Goal: Download file/media

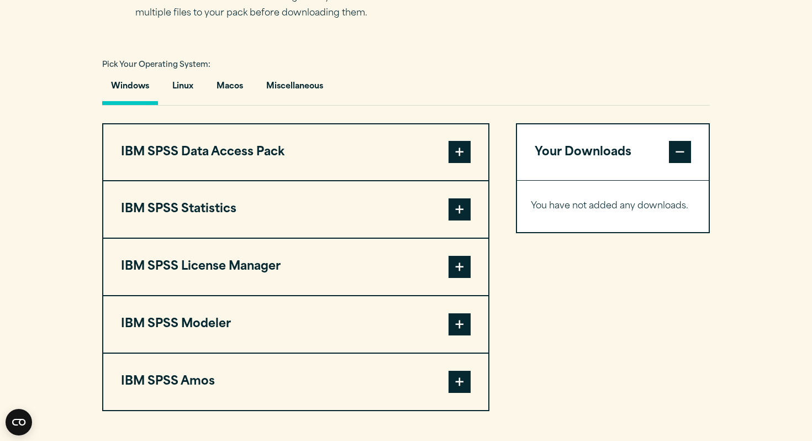
scroll to position [759, 0]
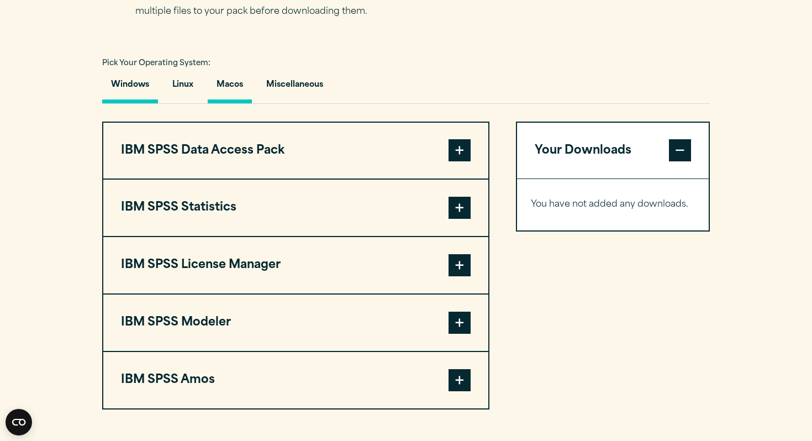
click at [238, 103] on button "Macos" at bounding box center [230, 87] width 44 height 31
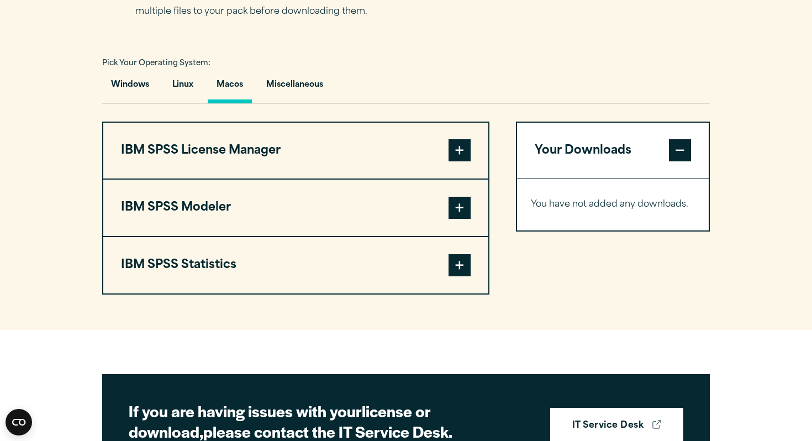
click at [303, 174] on button "IBM SPSS License Manager" at bounding box center [295, 151] width 385 height 56
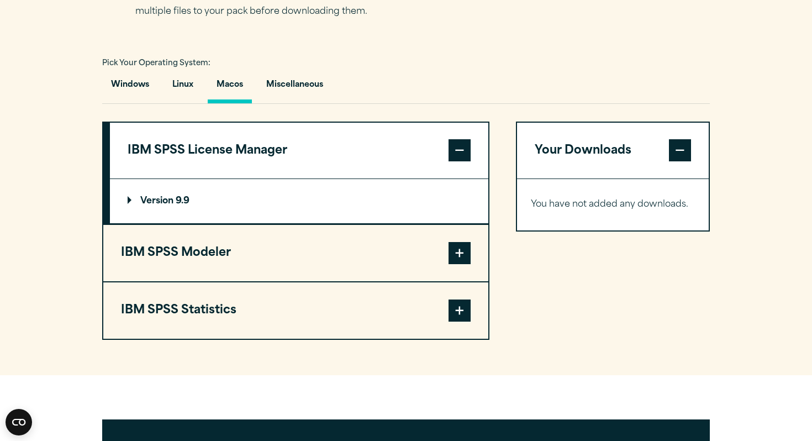
click at [214, 335] on button "IBM SPSS Statistics" at bounding box center [295, 310] width 385 height 56
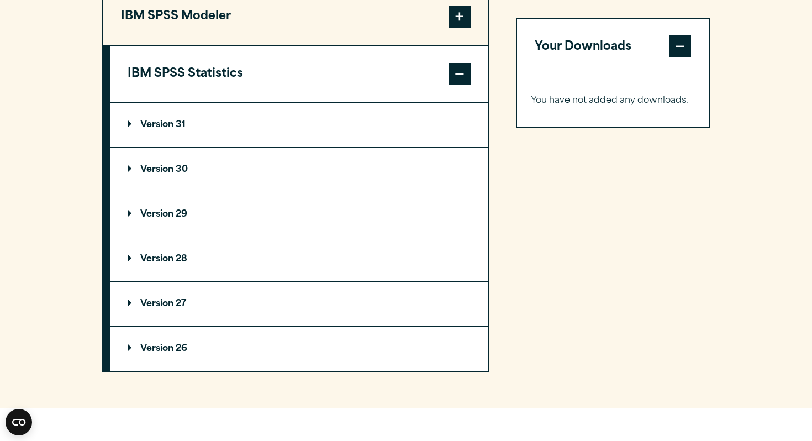
scroll to position [951, 0]
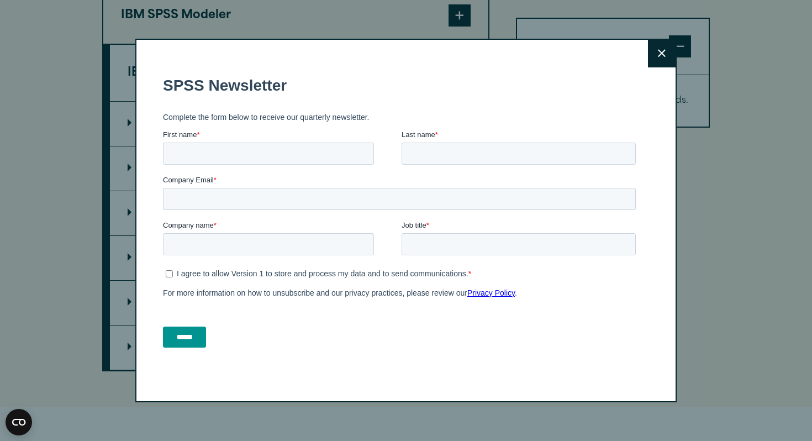
click at [655, 45] on button "Close" at bounding box center [662, 54] width 28 height 28
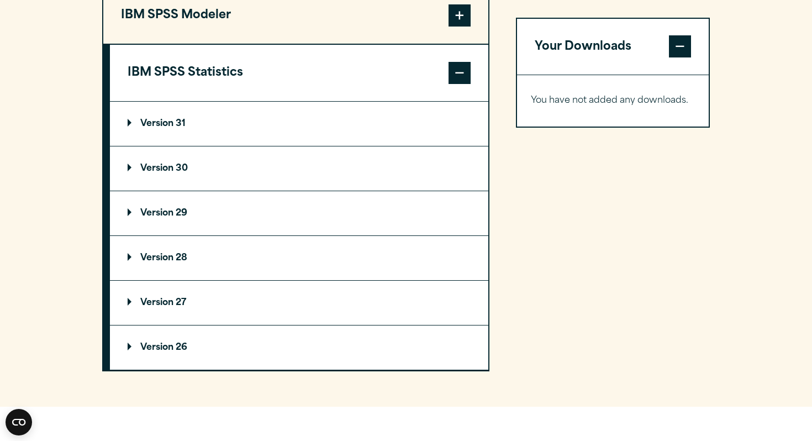
click at [157, 218] on p "Version 29" at bounding box center [158, 213] width 60 height 9
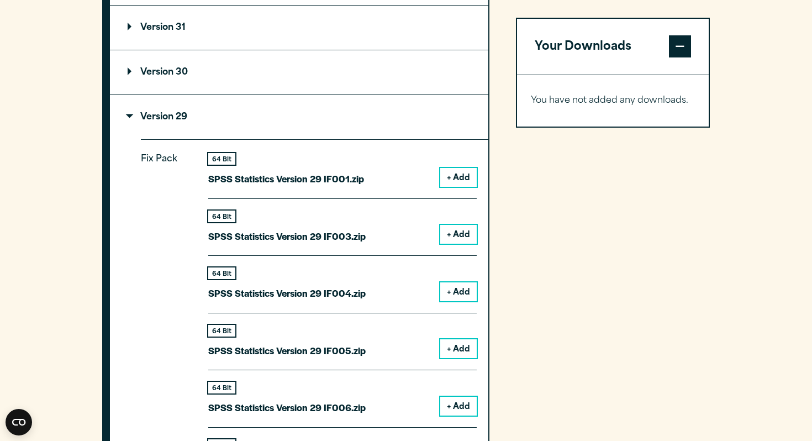
scroll to position [1049, 0]
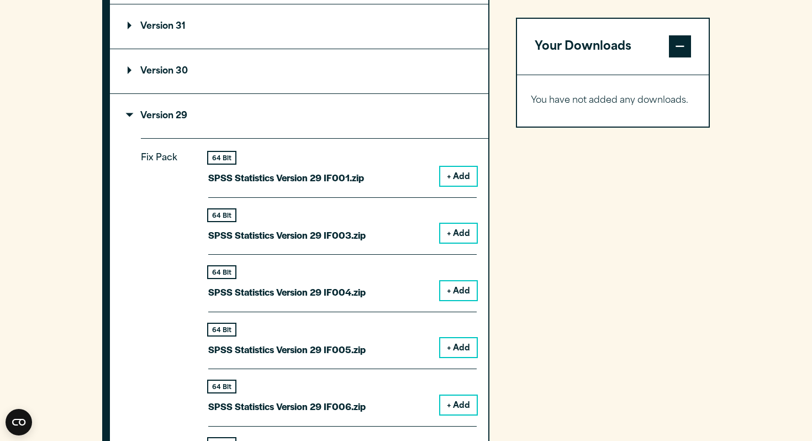
click at [461, 186] on button "+ Add" at bounding box center [458, 176] width 36 height 19
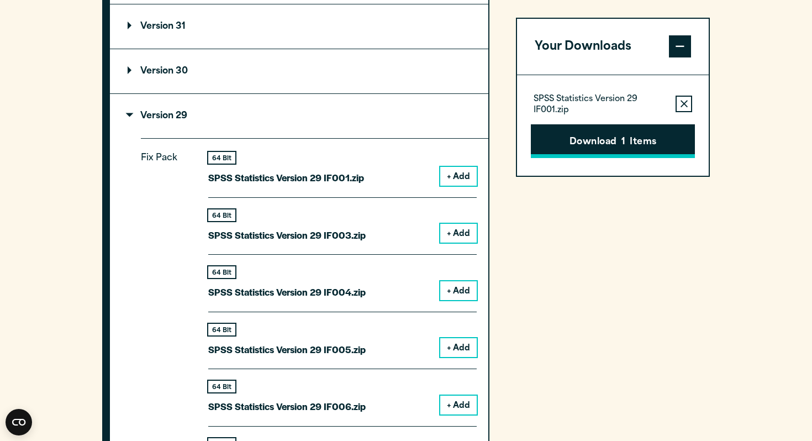
click at [560, 142] on button "Download 1 Items" at bounding box center [613, 141] width 164 height 34
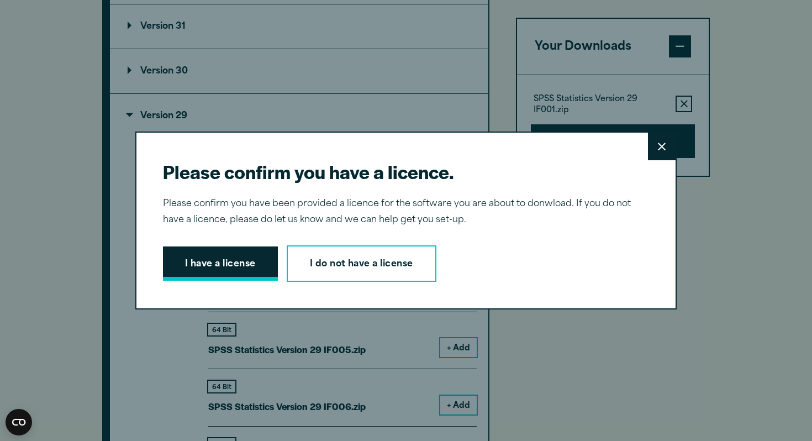
click at [250, 255] on button "I have a license" at bounding box center [220, 263] width 115 height 34
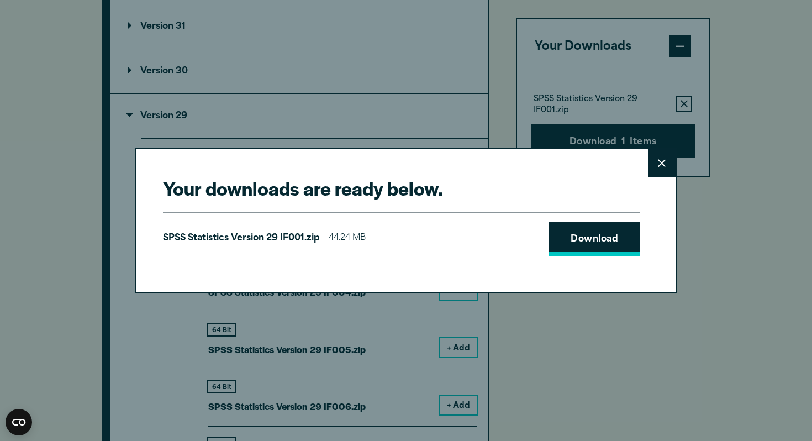
click at [580, 239] on link "Download" at bounding box center [594, 238] width 92 height 34
click at [657, 172] on button "Close" at bounding box center [662, 163] width 28 height 28
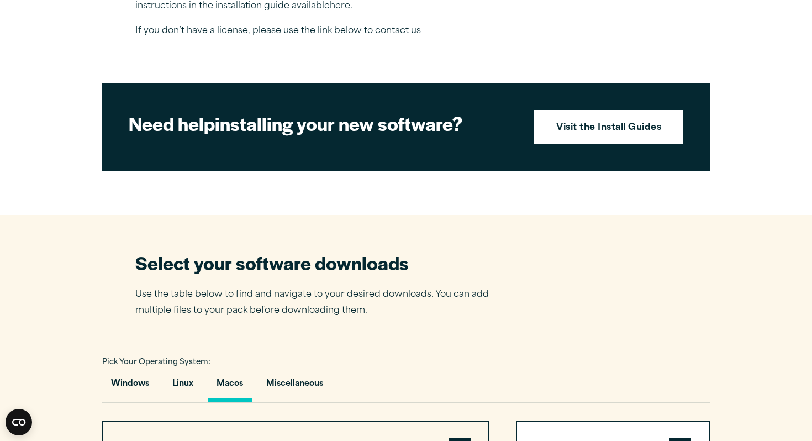
scroll to position [538, 0]
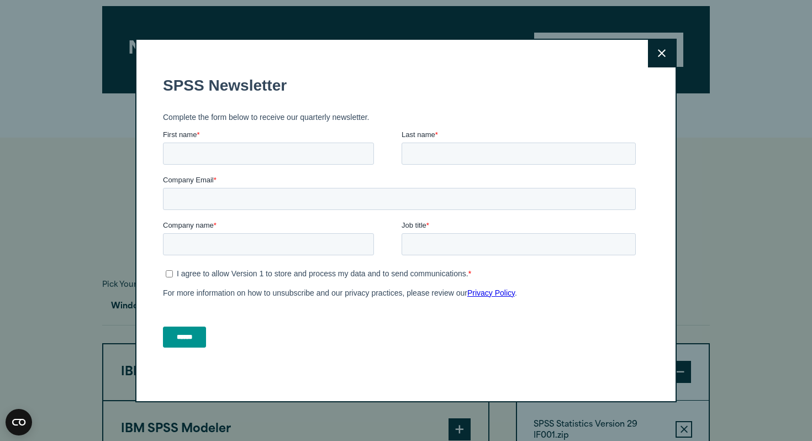
click at [659, 53] on icon at bounding box center [662, 53] width 8 height 8
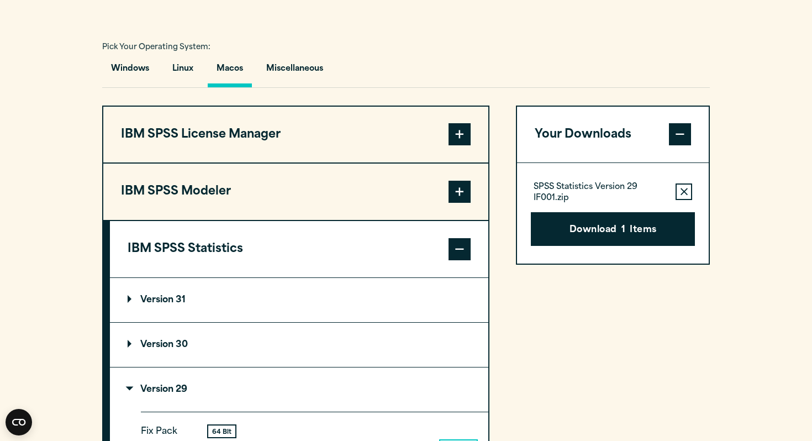
scroll to position [780, 0]
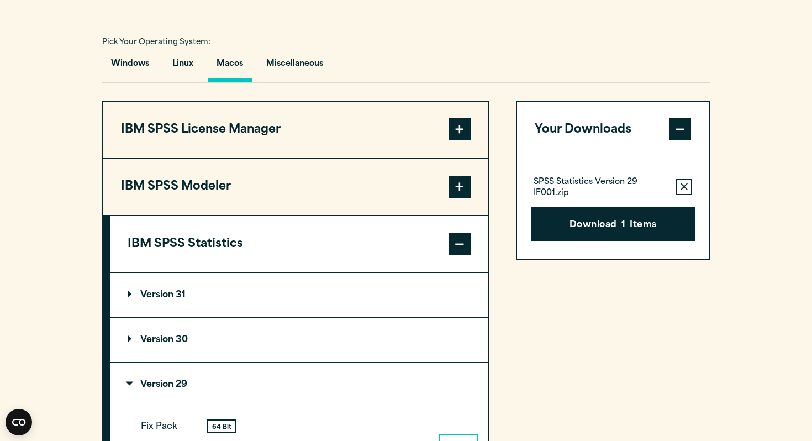
click at [313, 158] on button "IBM SPSS License Manager" at bounding box center [295, 130] width 385 height 56
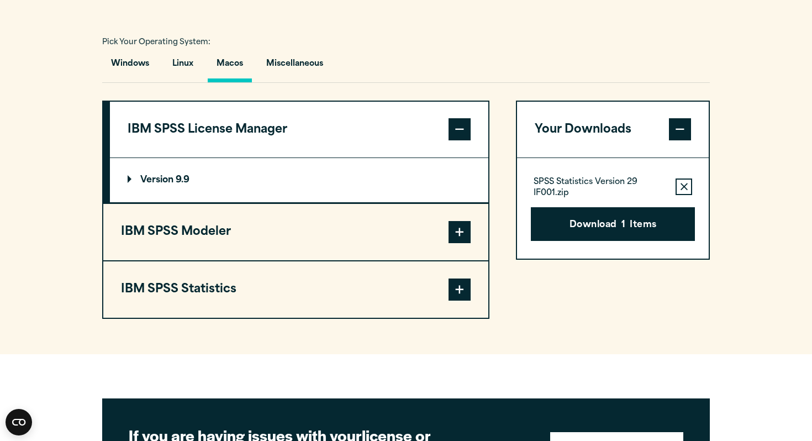
click at [181, 184] on p "Version 9.9" at bounding box center [159, 180] width 62 height 9
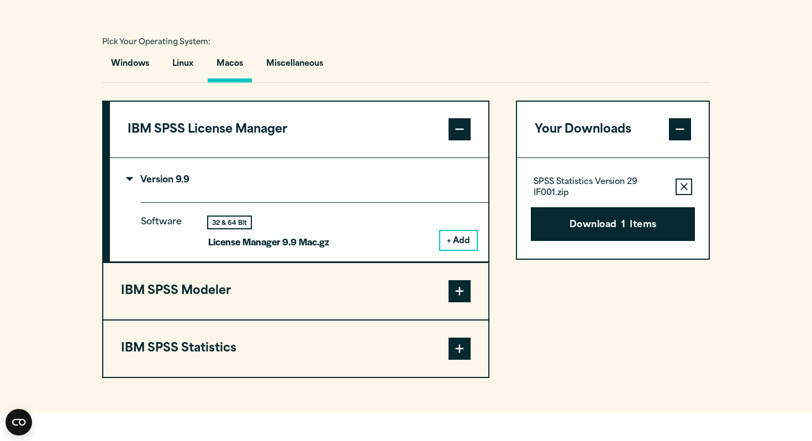
click at [459, 250] on button "+ Add" at bounding box center [458, 240] width 36 height 19
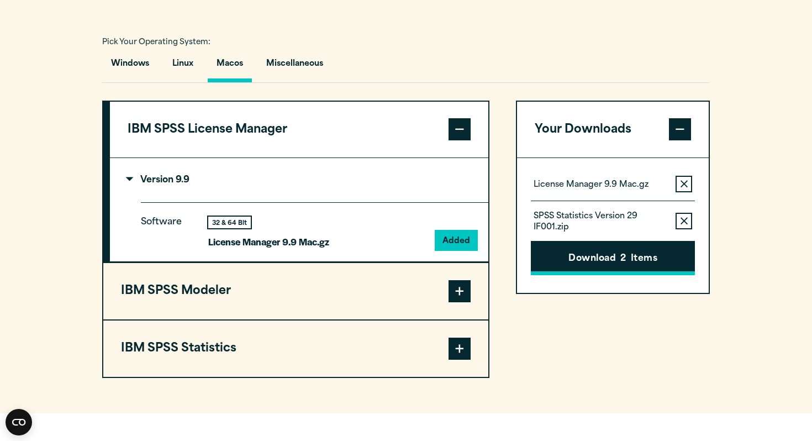
click at [577, 275] on button "Download 2 Items" at bounding box center [613, 258] width 164 height 34
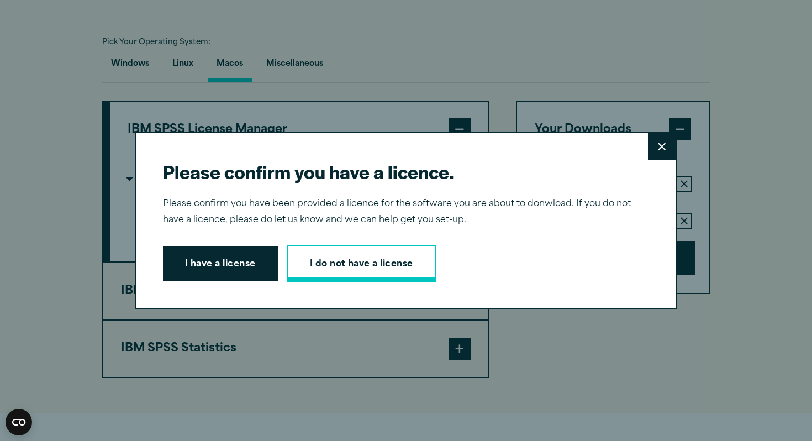
click at [330, 265] on link "I do not have a license" at bounding box center [362, 263] width 150 height 36
click at [658, 141] on button "Close" at bounding box center [662, 147] width 28 height 28
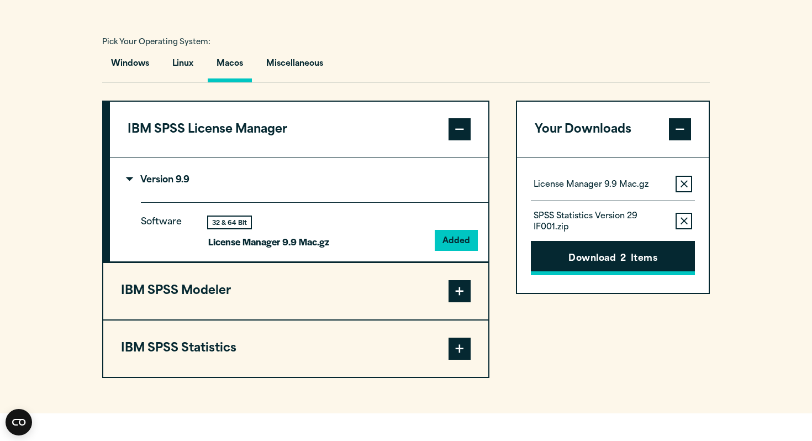
click at [603, 275] on button "Download 2 Items" at bounding box center [613, 258] width 164 height 34
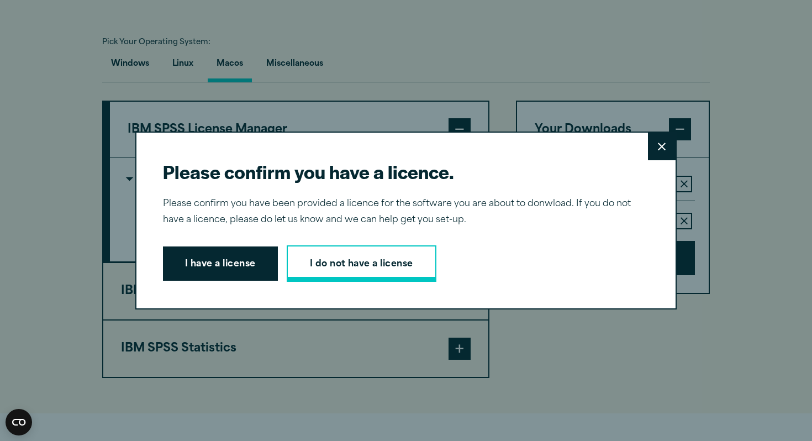
click at [346, 269] on link "I do not have a license" at bounding box center [362, 263] width 150 height 36
click at [670, 140] on button "Close" at bounding box center [662, 147] width 28 height 28
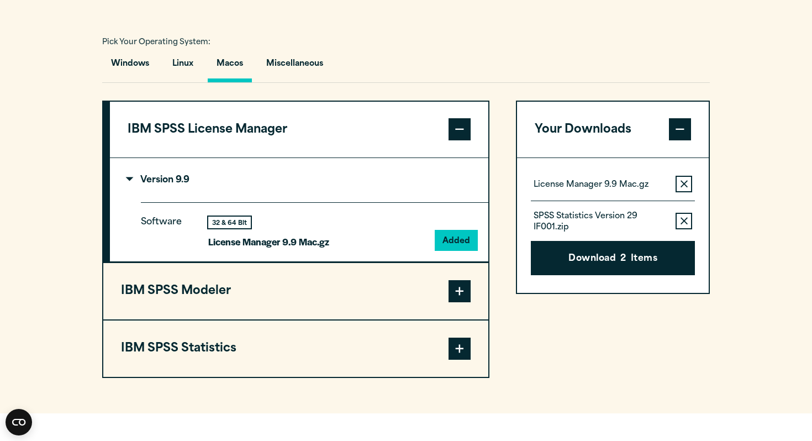
click at [665, 145] on div "Please confirm you have a licence. Close Please confirm you have been provided …" at bounding box center [406, 220] width 812 height 441
click at [688, 192] on button "Remove this item from your software download list" at bounding box center [683, 184] width 17 height 17
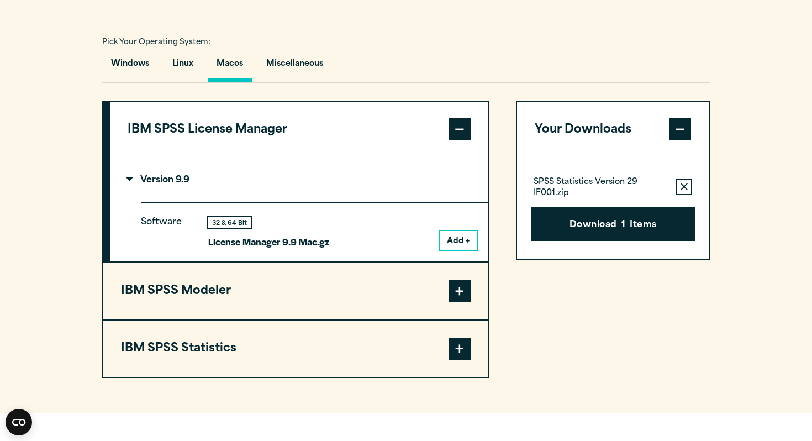
click at [687, 195] on button "Remove this item from your software download list" at bounding box center [683, 186] width 17 height 17
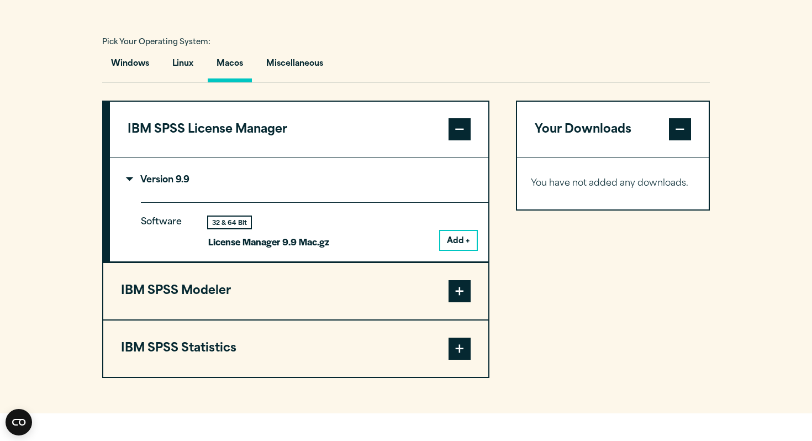
click at [124, 202] on summary "Version 9.9" at bounding box center [299, 180] width 378 height 44
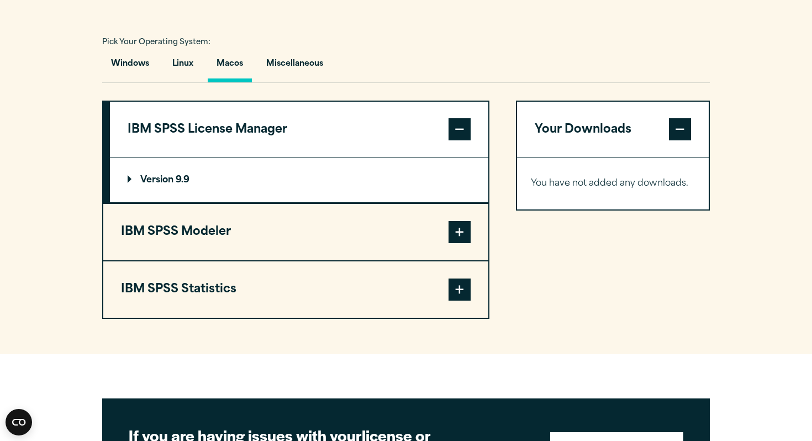
click at [202, 309] on button "IBM SPSS Statistics" at bounding box center [295, 289] width 385 height 56
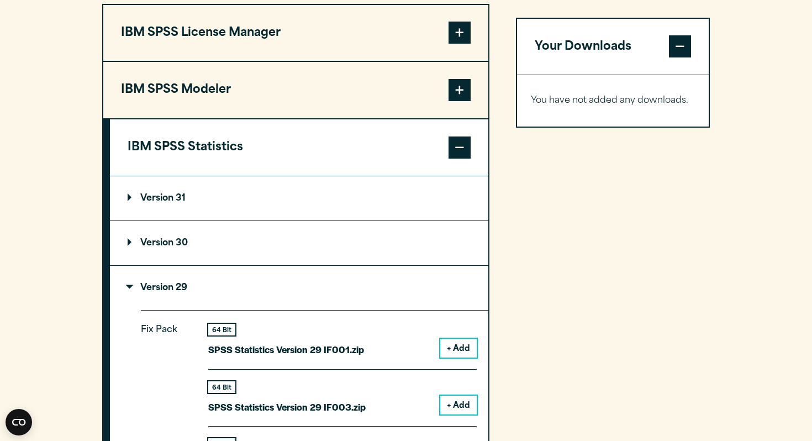
scroll to position [879, 0]
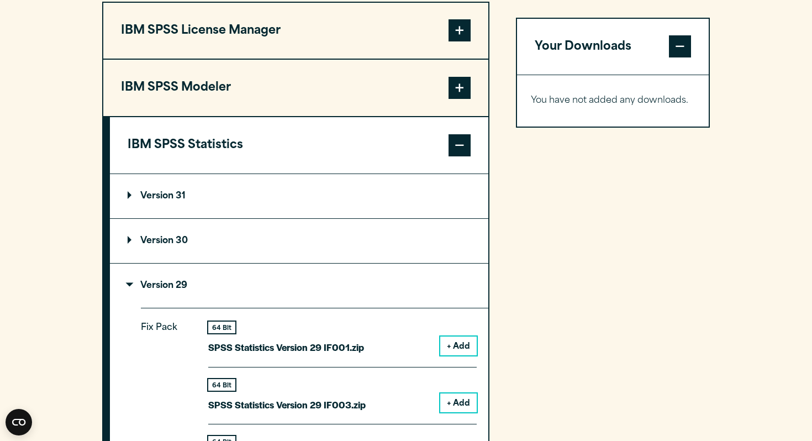
click at [165, 245] on p "Version 30" at bounding box center [158, 240] width 60 height 9
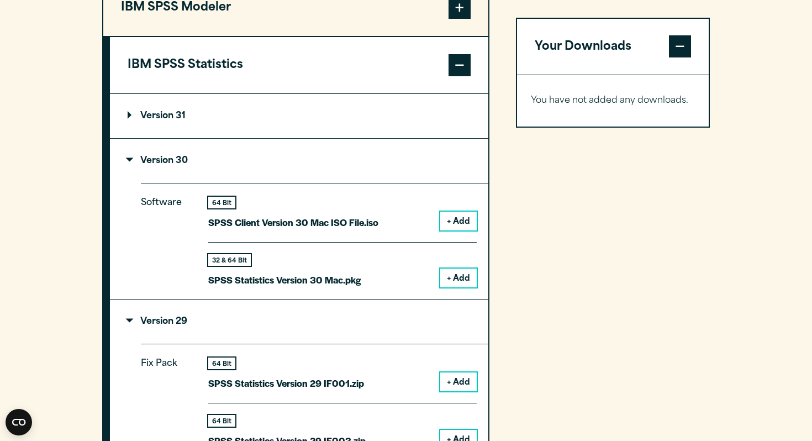
scroll to position [961, 0]
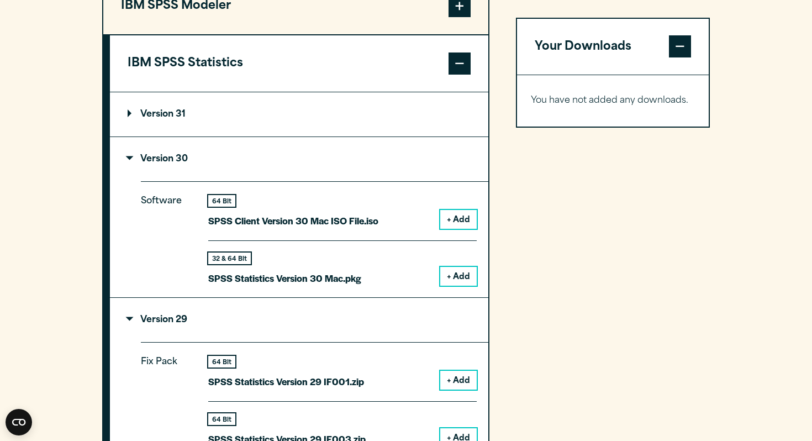
click at [456, 285] on button "+ Add" at bounding box center [458, 276] width 36 height 19
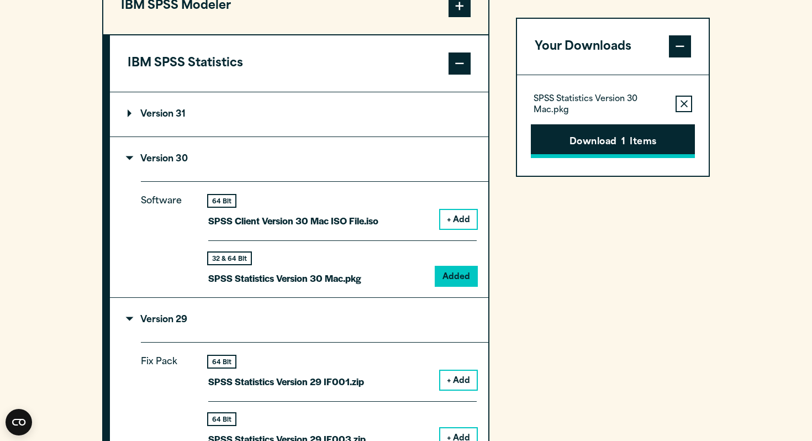
click at [572, 144] on button "Download 1 Items" at bounding box center [613, 141] width 164 height 34
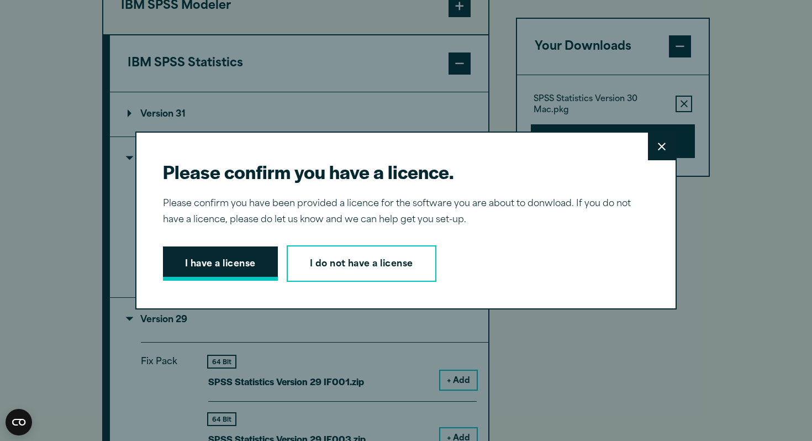
click at [230, 261] on button "I have a license" at bounding box center [220, 263] width 115 height 34
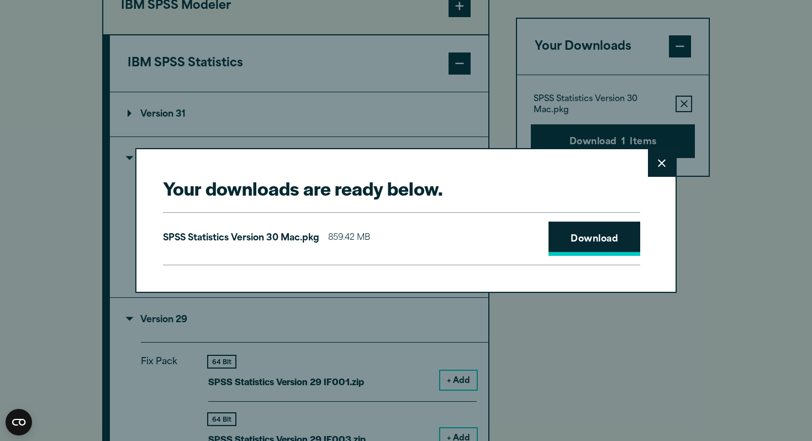
click at [591, 246] on link "Download" at bounding box center [594, 238] width 92 height 34
click at [595, 242] on link "Download" at bounding box center [594, 238] width 92 height 34
click at [652, 158] on button "Close" at bounding box center [662, 163] width 28 height 28
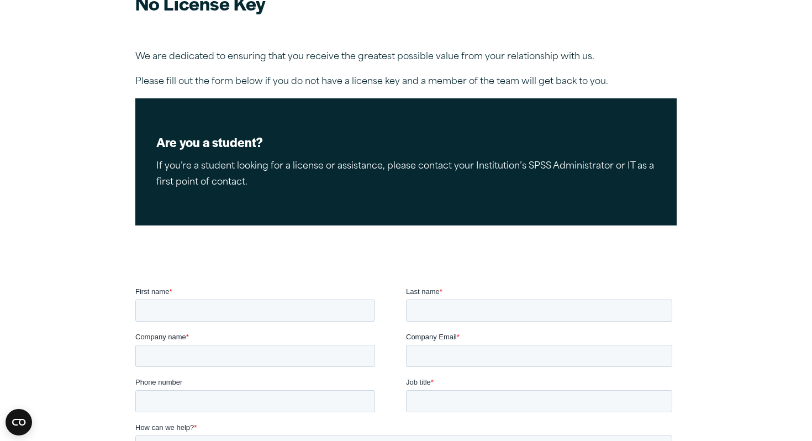
scroll to position [126, 0]
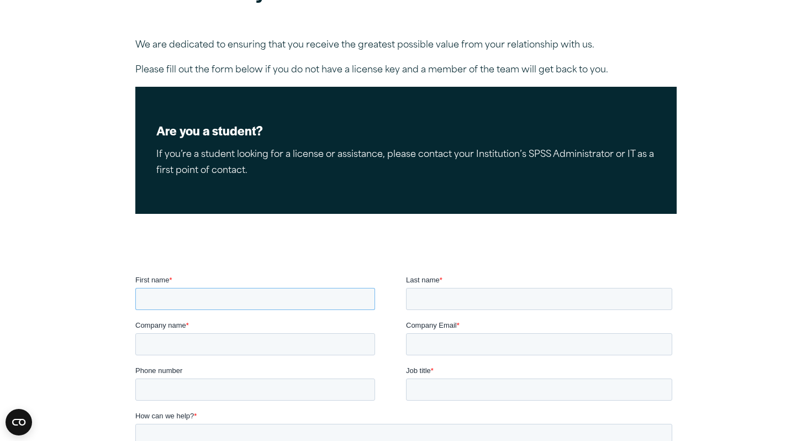
click at [245, 293] on input "First name *" at bounding box center [255, 299] width 240 height 22
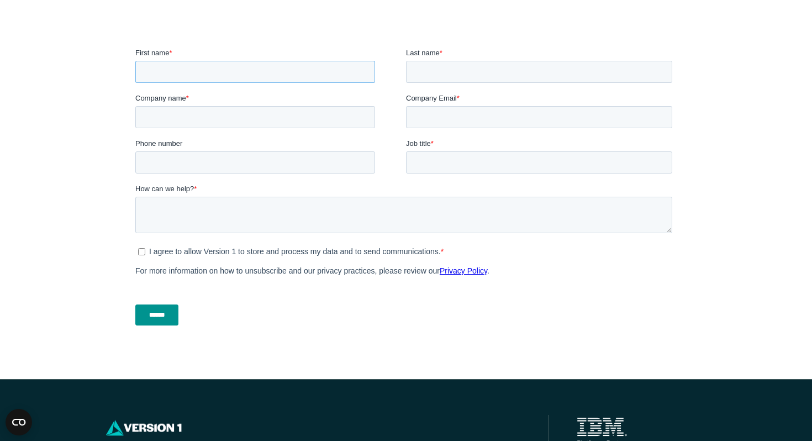
scroll to position [0, 0]
